Goal: Information Seeking & Learning: Learn about a topic

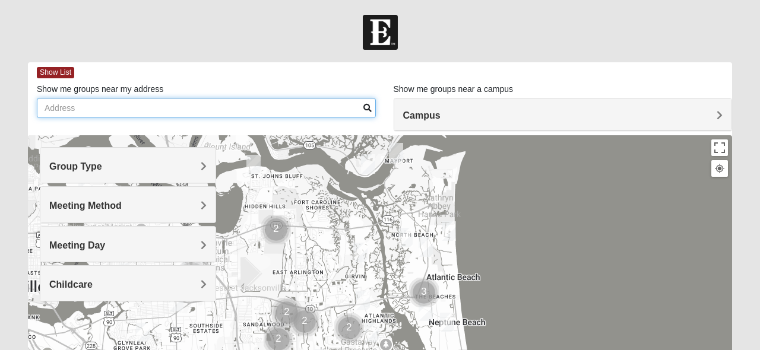
click at [237, 115] on input "Show me groups near my address" at bounding box center [206, 108] width 339 height 20
click at [277, 112] on input "Show me groups near my address" at bounding box center [206, 108] width 339 height 20
type input "[PERSON_NAME], [GEOGRAPHIC_DATA]"
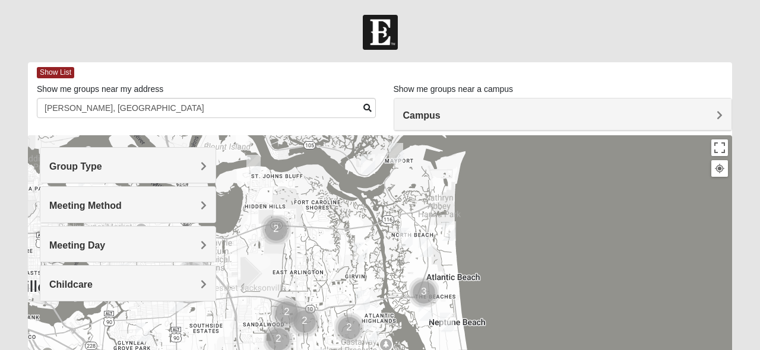
click at [366, 109] on span at bounding box center [367, 108] width 8 height 8
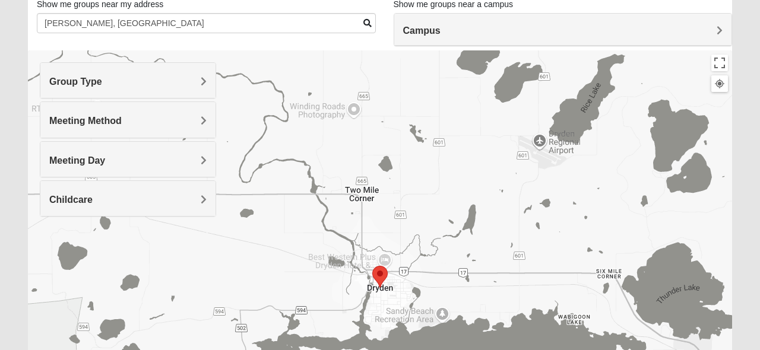
scroll to position [77, 0]
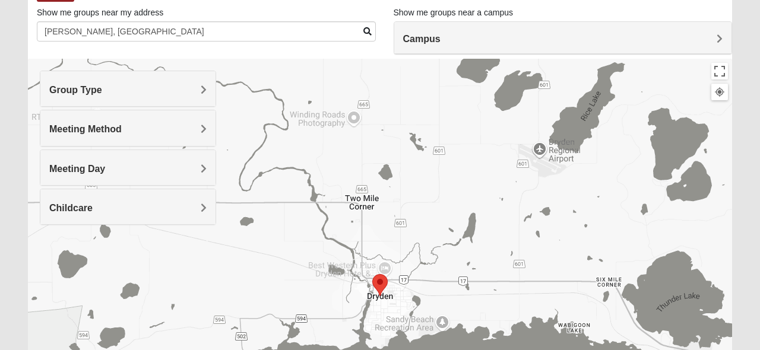
click at [519, 31] on div "Campus" at bounding box center [563, 38] width 338 height 32
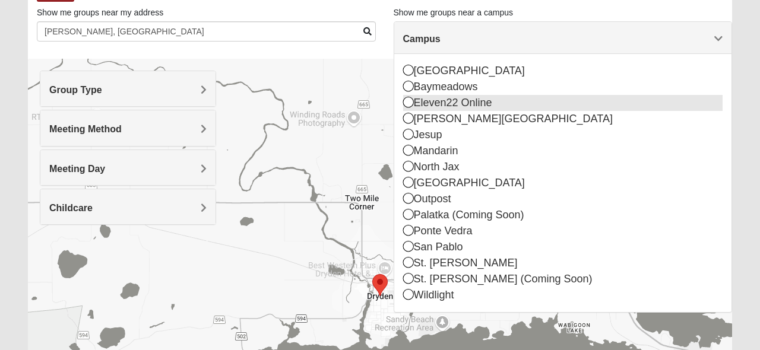
click at [407, 104] on icon at bounding box center [408, 102] width 11 height 11
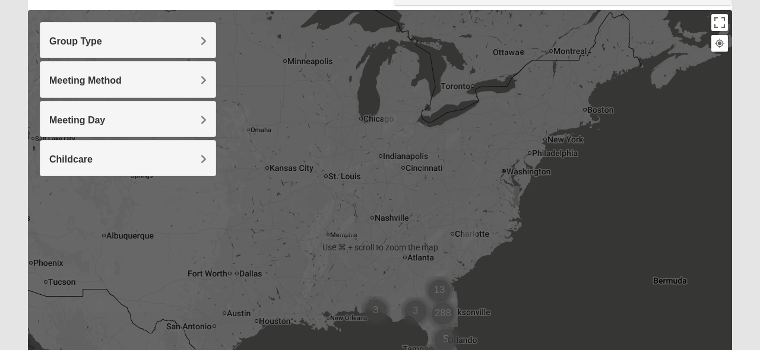
scroll to position [129, 0]
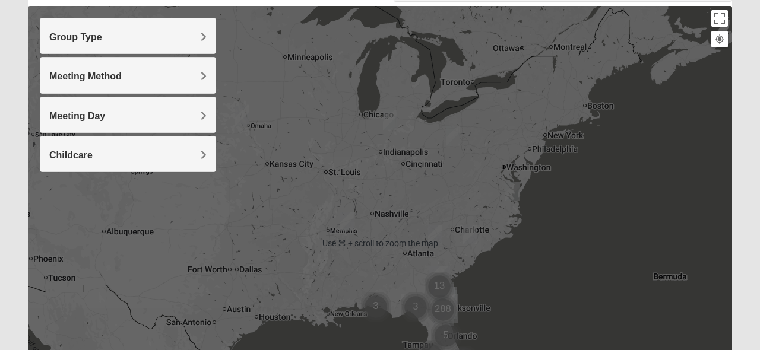
click at [185, 36] on h4 "Group Type" at bounding box center [127, 36] width 157 height 11
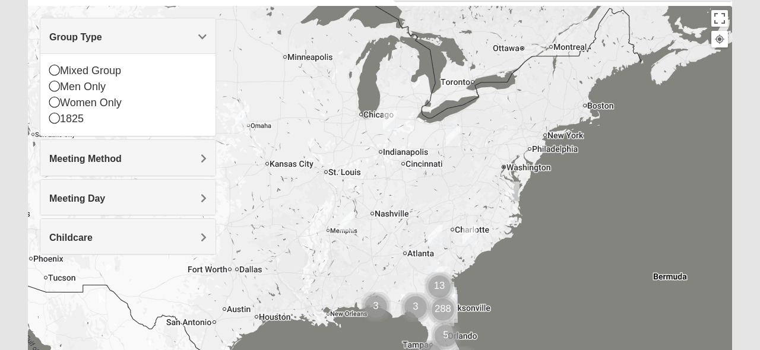
click at [185, 36] on h4 "Group Type" at bounding box center [127, 36] width 157 height 11
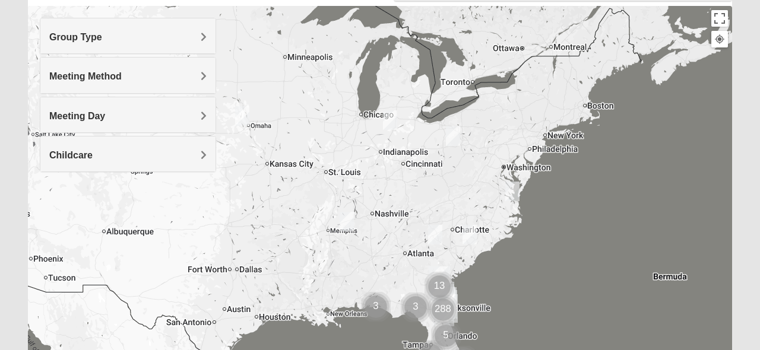
click at [186, 74] on h4 "Meeting Method" at bounding box center [127, 76] width 157 height 11
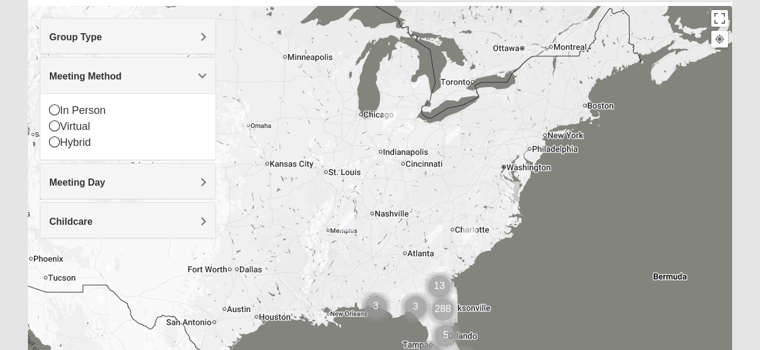
click at [186, 74] on h4 "Meeting Method" at bounding box center [127, 76] width 157 height 11
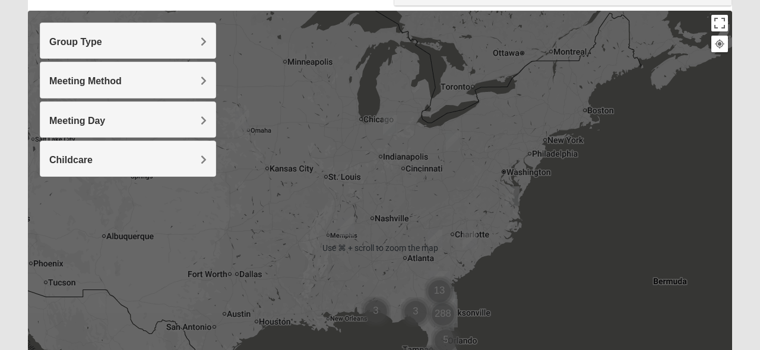
scroll to position [135, 0]
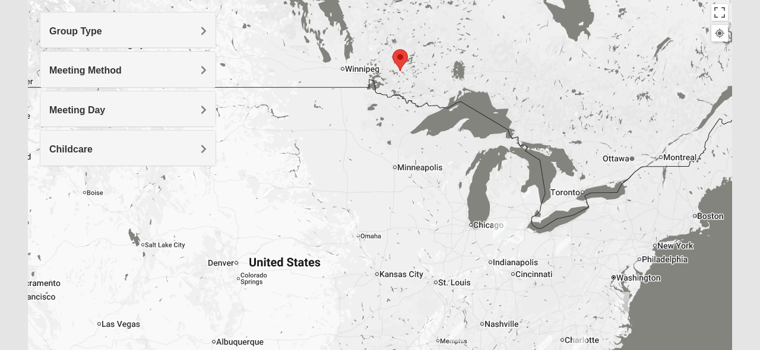
drag, startPoint x: 331, startPoint y: 91, endPoint x: 447, endPoint y: 220, distance: 174.0
click at [447, 220] on div at bounding box center [380, 237] width 704 height 475
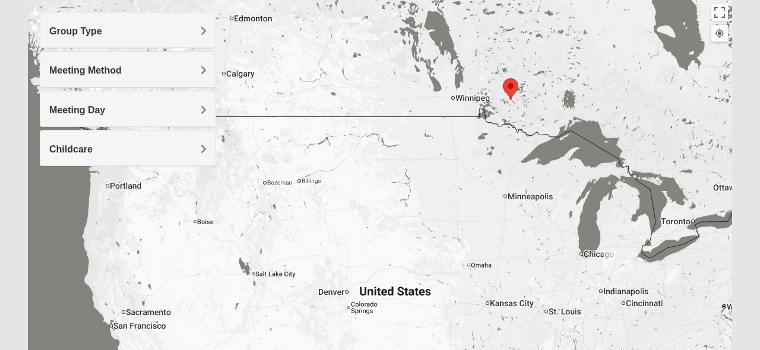
drag, startPoint x: 303, startPoint y: 141, endPoint x: 460, endPoint y: 178, distance: 161.0
click at [460, 175] on div at bounding box center [380, 237] width 704 height 475
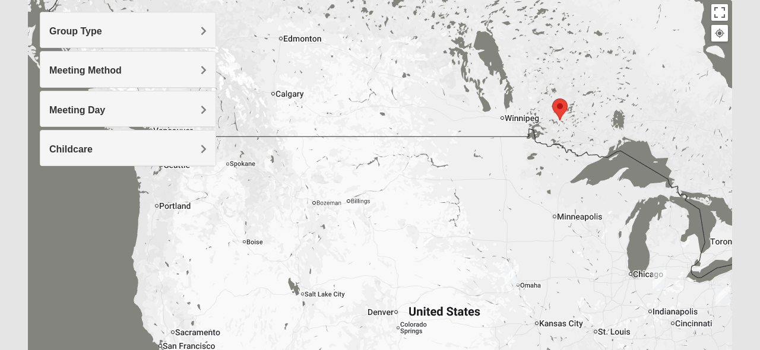
click at [509, 275] on img "Mens Hultgren 68022" at bounding box center [512, 276] width 14 height 20
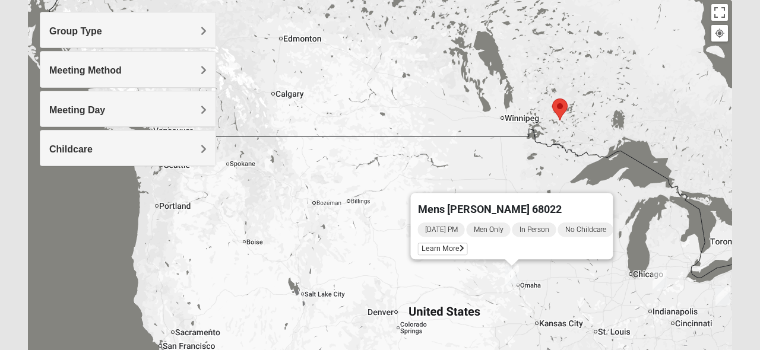
click at [481, 163] on div "Mens [PERSON_NAME] 68022 [DATE] PM Men Only In Person No Childcare Learn More" at bounding box center [380, 237] width 704 height 475
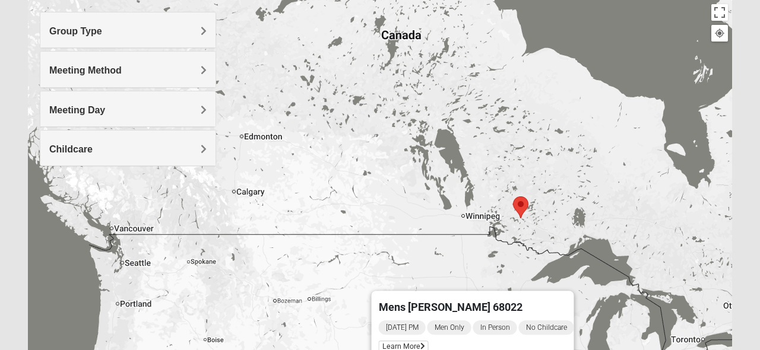
drag, startPoint x: 471, startPoint y: 100, endPoint x: 431, endPoint y: 199, distance: 106.8
click at [431, 199] on div "Mens [PERSON_NAME] 68022 [DATE] PM Men Only In Person No Childcare Learn More" at bounding box center [380, 237] width 704 height 475
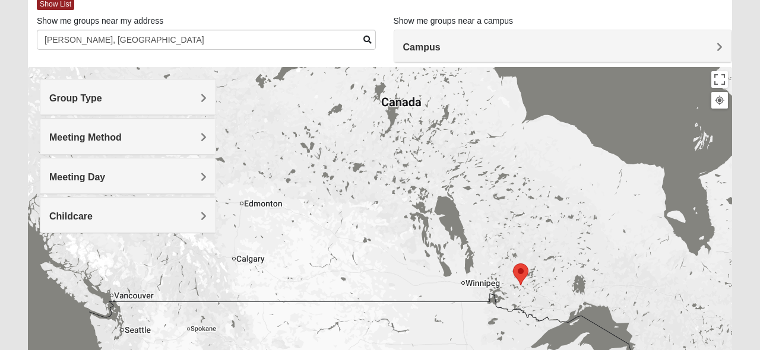
scroll to position [69, 0]
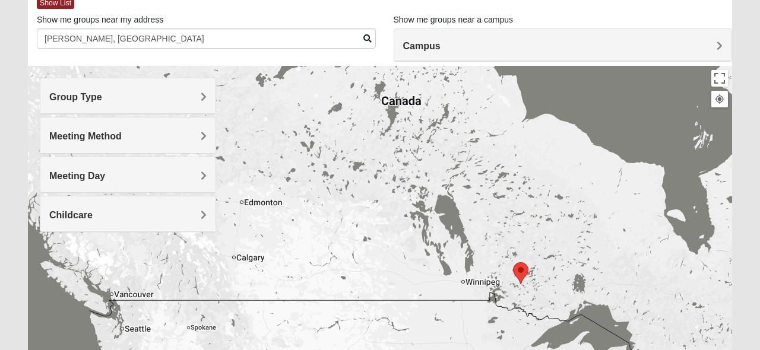
click at [422, 45] on span "Campus" at bounding box center [421, 46] width 37 height 10
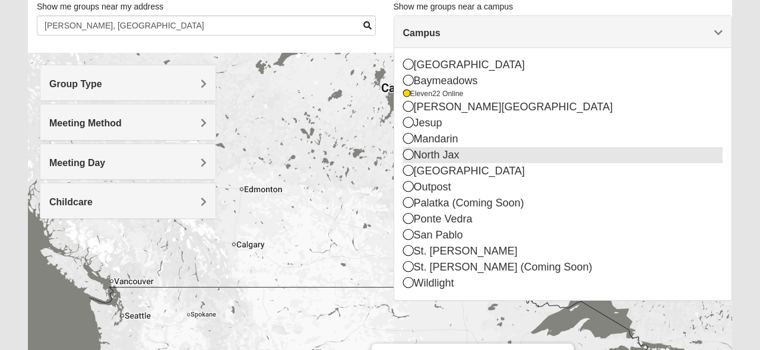
scroll to position [82, 0]
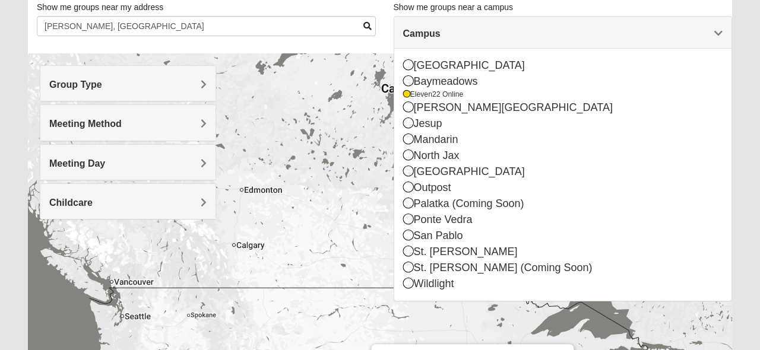
click at [382, 17] on div "Show me groups near my address [PERSON_NAME], ON" at bounding box center [206, 23] width 357 height 44
click at [742, 56] on form "Log In Find A Group Error Show List Loading Groups" at bounding box center [380, 252] width 760 height 639
click at [440, 32] on span "Campus" at bounding box center [421, 33] width 37 height 10
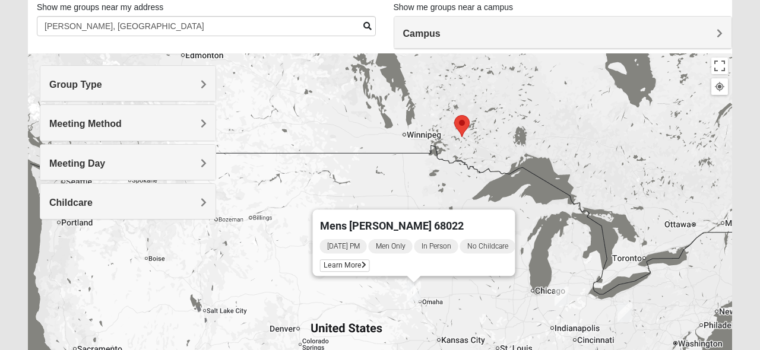
drag, startPoint x: 600, startPoint y: 269, endPoint x: 541, endPoint y: 129, distance: 151.4
click at [541, 129] on div "Mens [PERSON_NAME] 68022 [DATE] PM Men Only In Person No Childcare Learn More" at bounding box center [380, 290] width 704 height 475
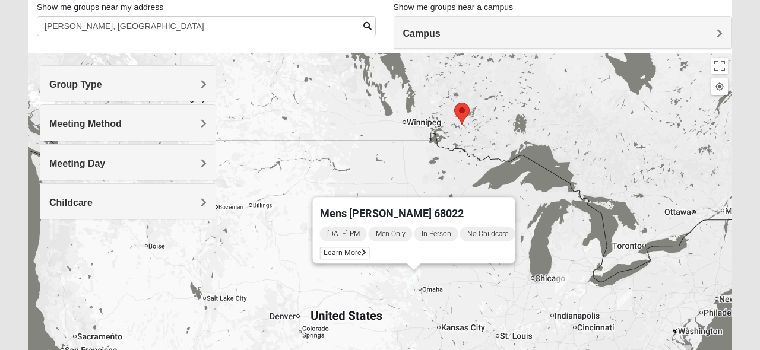
drag, startPoint x: 572, startPoint y: 195, endPoint x: 579, endPoint y: 78, distance: 117.2
click at [579, 80] on div "Mens [PERSON_NAME] 68022 [DATE] PM Men Only In Person No Childcare Learn More" at bounding box center [380, 290] width 704 height 475
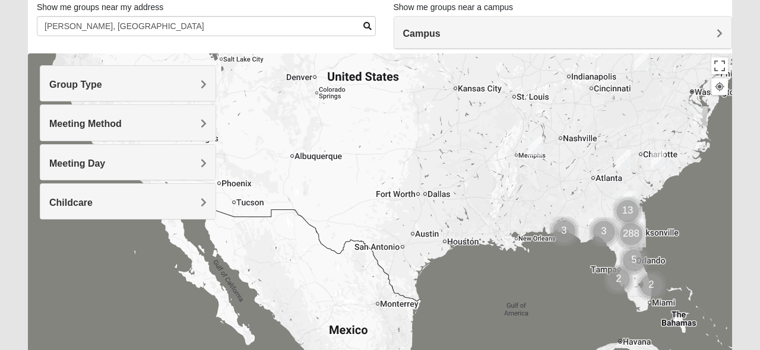
drag, startPoint x: 464, startPoint y: 244, endPoint x: 464, endPoint y: 167, distance: 76.6
click at [464, 167] on div "Mens [PERSON_NAME] 68022 [DATE] PM Men Only In Person No Childcare Learn More" at bounding box center [380, 290] width 704 height 475
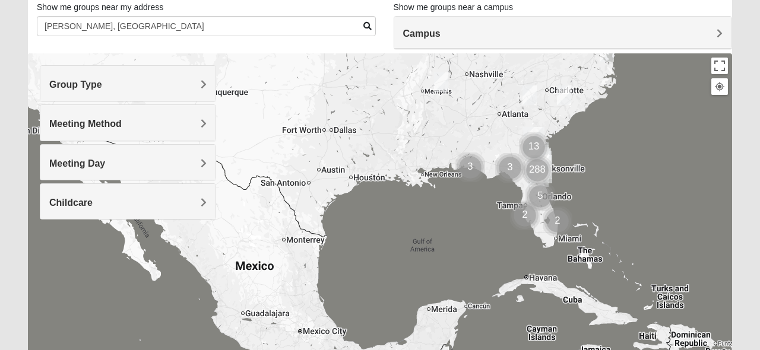
drag, startPoint x: 541, startPoint y: 151, endPoint x: 439, endPoint y: 77, distance: 126.2
click at [439, 77] on img "Mixed Fredrickson/Sorrel 38375" at bounding box center [441, 82] width 14 height 20
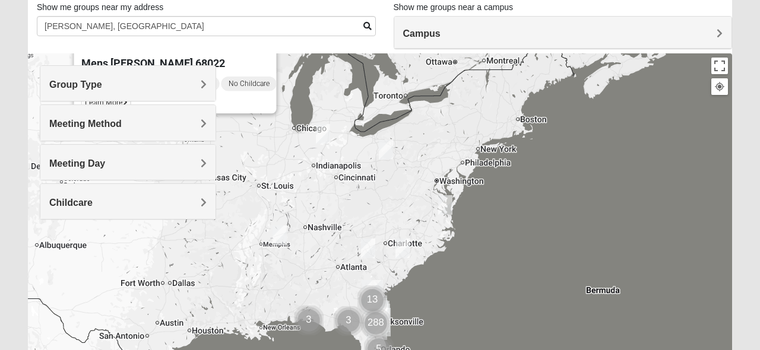
drag, startPoint x: 565, startPoint y: 106, endPoint x: 405, endPoint y: 272, distance: 230.1
click at [405, 272] on div "Mens [PERSON_NAME] 68022 [DATE] PM Men Only In Person No Childcare Learn More" at bounding box center [380, 290] width 704 height 475
click at [445, 203] on img "Online Womens Chek 23503" at bounding box center [445, 205] width 14 height 20
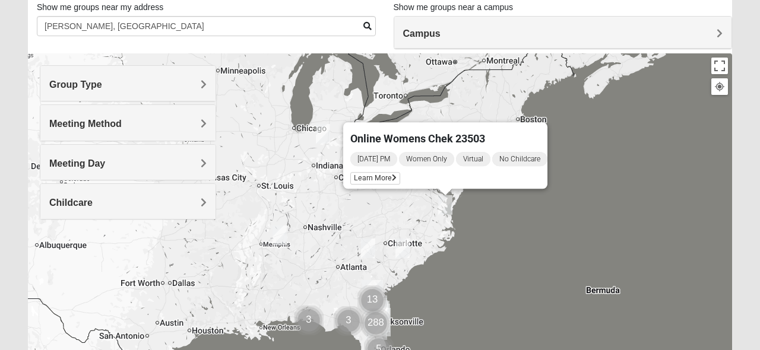
click at [280, 235] on img "Mixed Fredrickson/Sorrel 38375" at bounding box center [279, 236] width 14 height 20
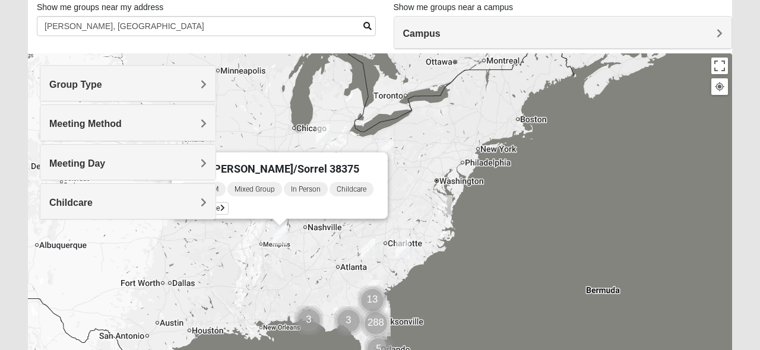
click at [322, 131] on img "Online Mixed Lantz 46814" at bounding box center [323, 134] width 14 height 20
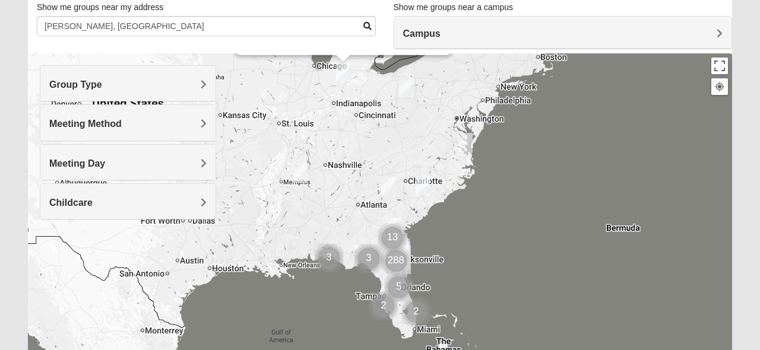
drag, startPoint x: 492, startPoint y: 309, endPoint x: 534, endPoint y: 160, distance: 154.7
click at [534, 160] on div "Online Mixed [PERSON_NAME] 46814 [DATE] PM Mixed Group Virtual No Childcare Lea…" at bounding box center [380, 290] width 704 height 475
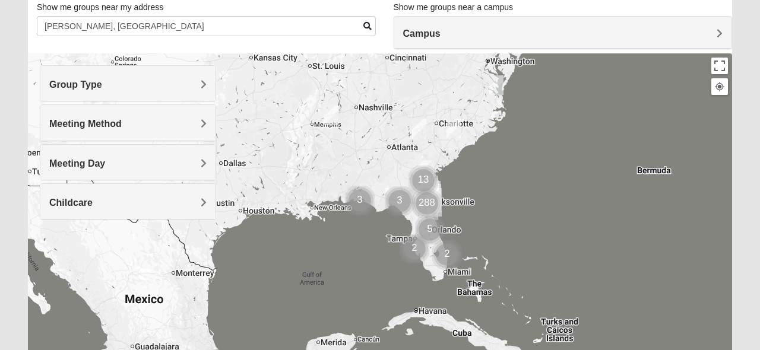
click at [462, 244] on div "Online Mixed [PERSON_NAME] 46814 [DATE] PM Mixed Group Virtual No Childcare Lea…" at bounding box center [380, 290] width 704 height 475
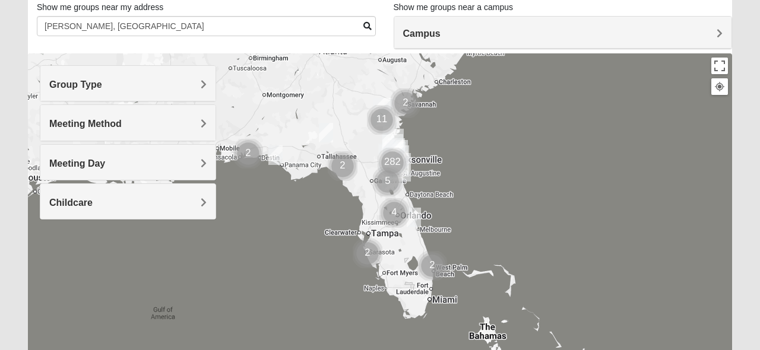
click at [462, 244] on div "Online Mixed [PERSON_NAME] 46814 [DATE] PM Mixed Group Virtual No Childcare Lea…" at bounding box center [380, 290] width 704 height 475
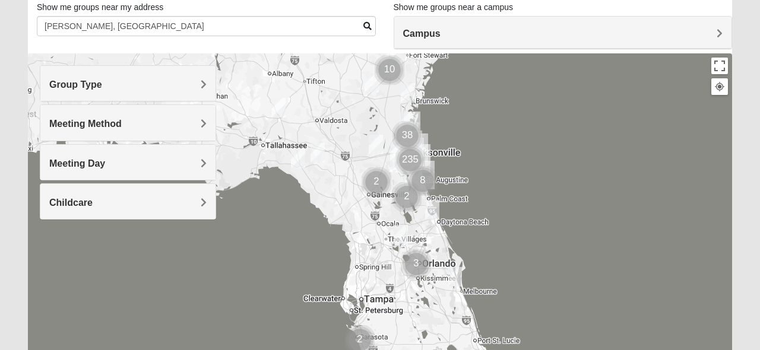
drag, startPoint x: 405, startPoint y: 175, endPoint x: 496, endPoint y: 252, distance: 119.2
click at [496, 252] on div "Online Mixed [PERSON_NAME] 46814 [DATE] PM Mixed Group Virtual No Childcare Lea…" at bounding box center [380, 290] width 704 height 475
click at [460, 168] on div "Online Mixed [PERSON_NAME] 46814 [DATE] PM Mixed Group Virtual No Childcare Lea…" at bounding box center [380, 290] width 704 height 475
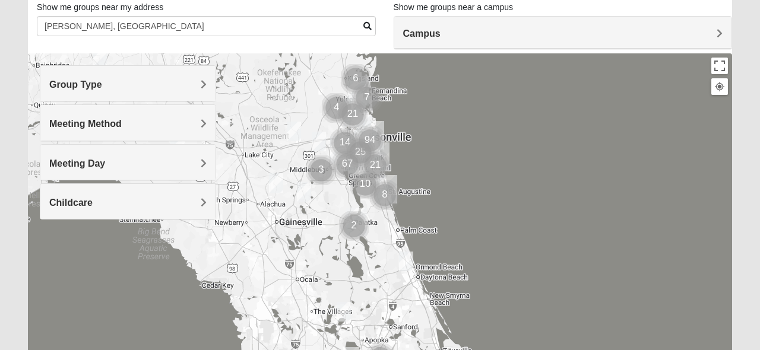
click at [408, 163] on div "Online Mixed [PERSON_NAME] 46814 [DATE] PM Mixed Group Virtual No Childcare Lea…" at bounding box center [380, 290] width 704 height 475
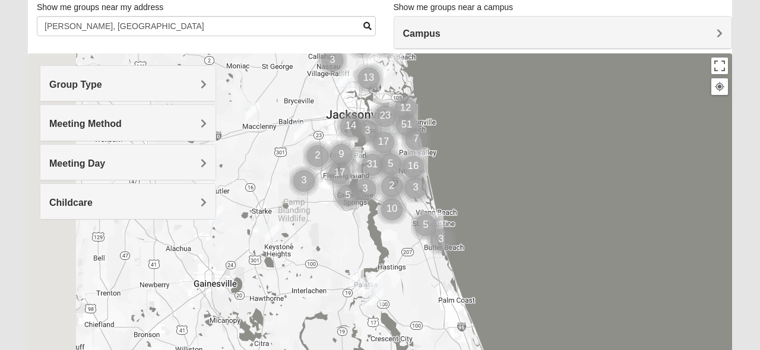
drag, startPoint x: 408, startPoint y: 163, endPoint x: 495, endPoint y: 186, distance: 89.0
click at [495, 186] on div "Online Mixed [PERSON_NAME] 46814 [DATE] PM Mixed Group Virtual No Childcare Lea…" at bounding box center [380, 290] width 704 height 475
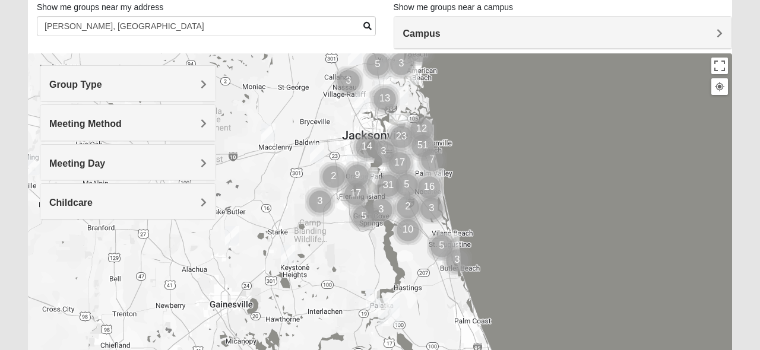
click at [478, 179] on div "Online Mixed [PERSON_NAME] 46814 [DATE] PM Mixed Group Virtual No Childcare Lea…" at bounding box center [380, 290] width 704 height 475
